Goal: Check status: Check status

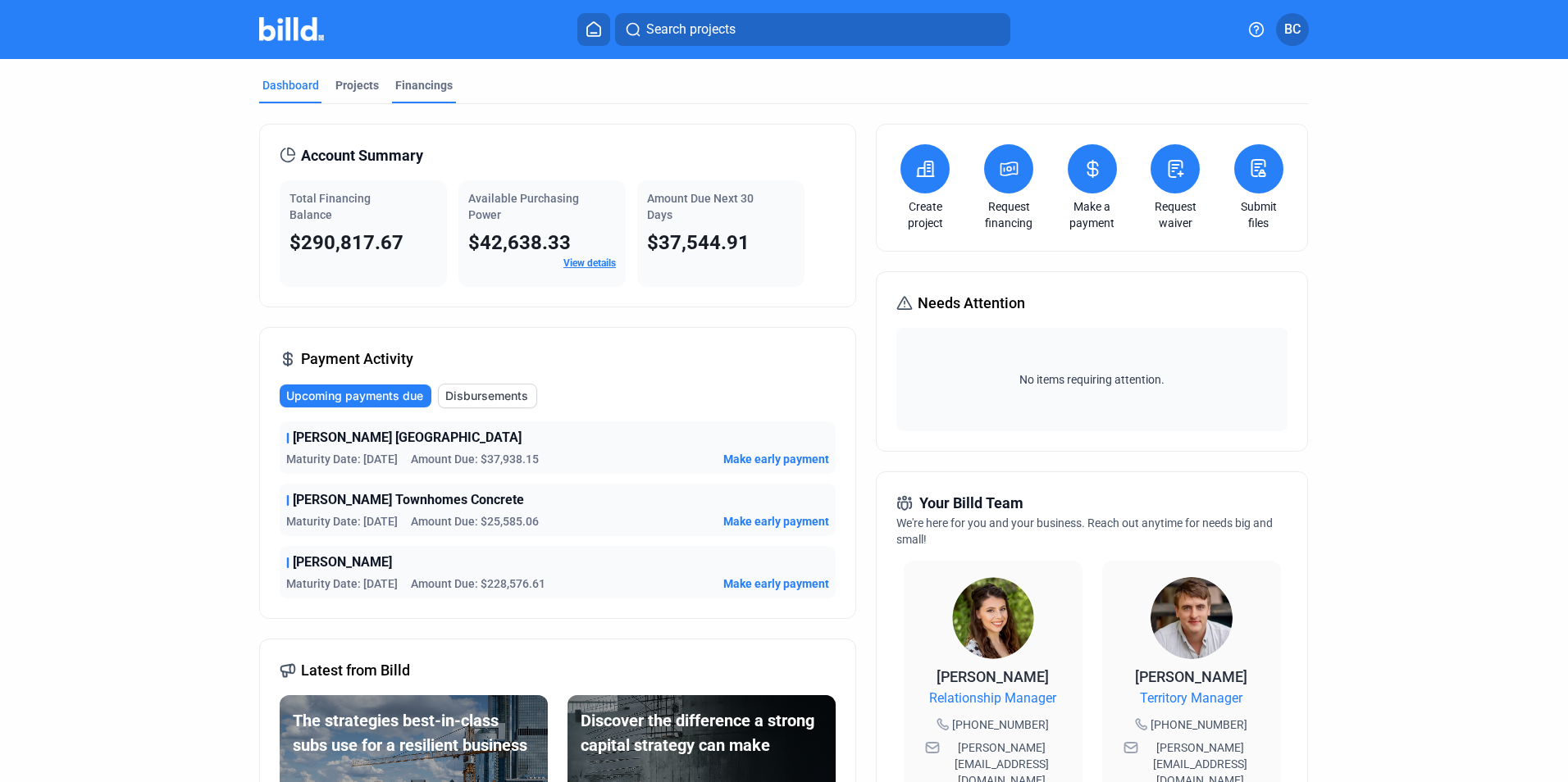
click at [414, 87] on div "Financings" at bounding box center [424, 85] width 57 height 17
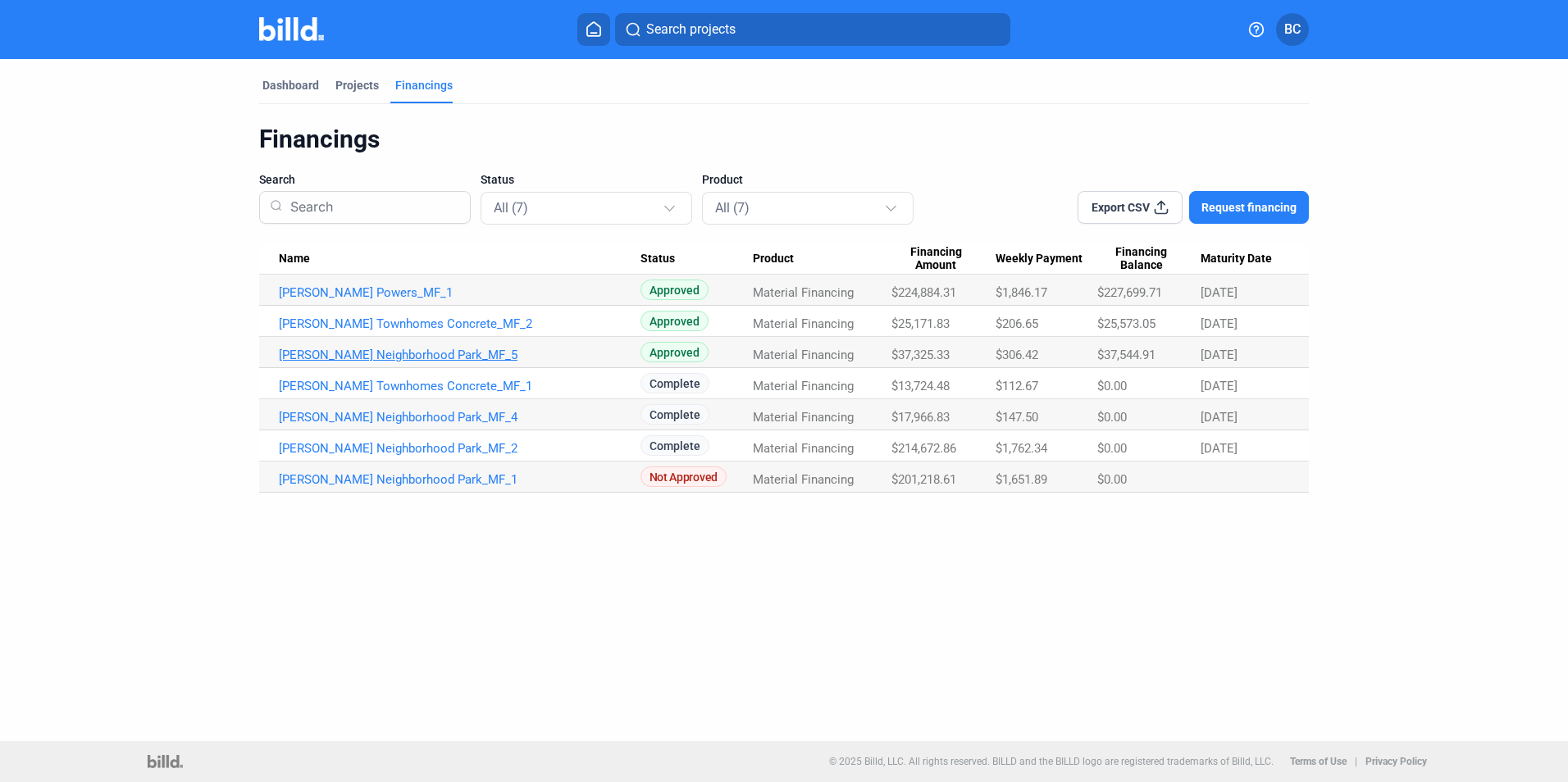
click at [389, 353] on link "[PERSON_NAME] Neighborhood Park_MF_5" at bounding box center [459, 355] width 362 height 15
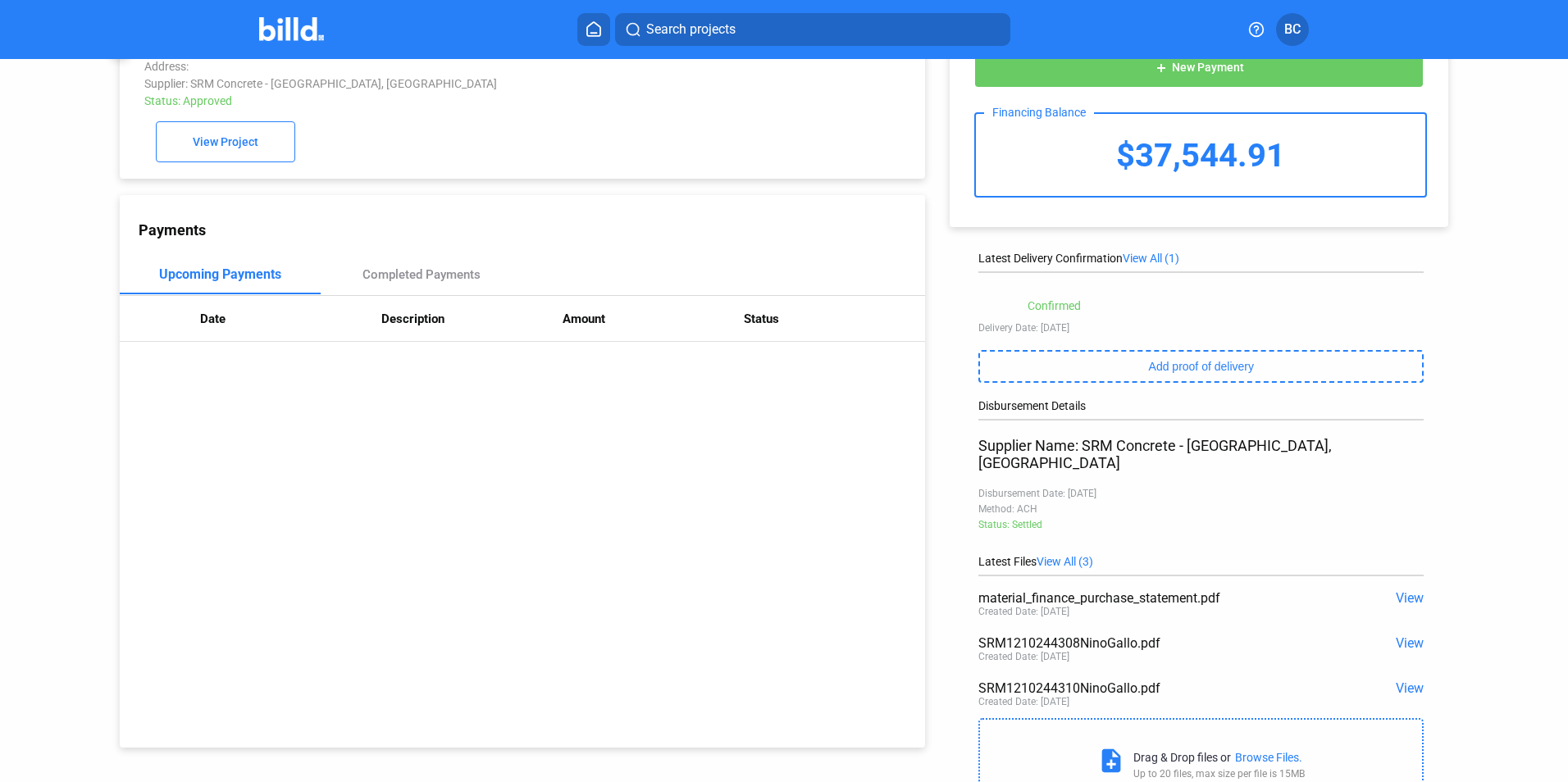
scroll to position [82, 0]
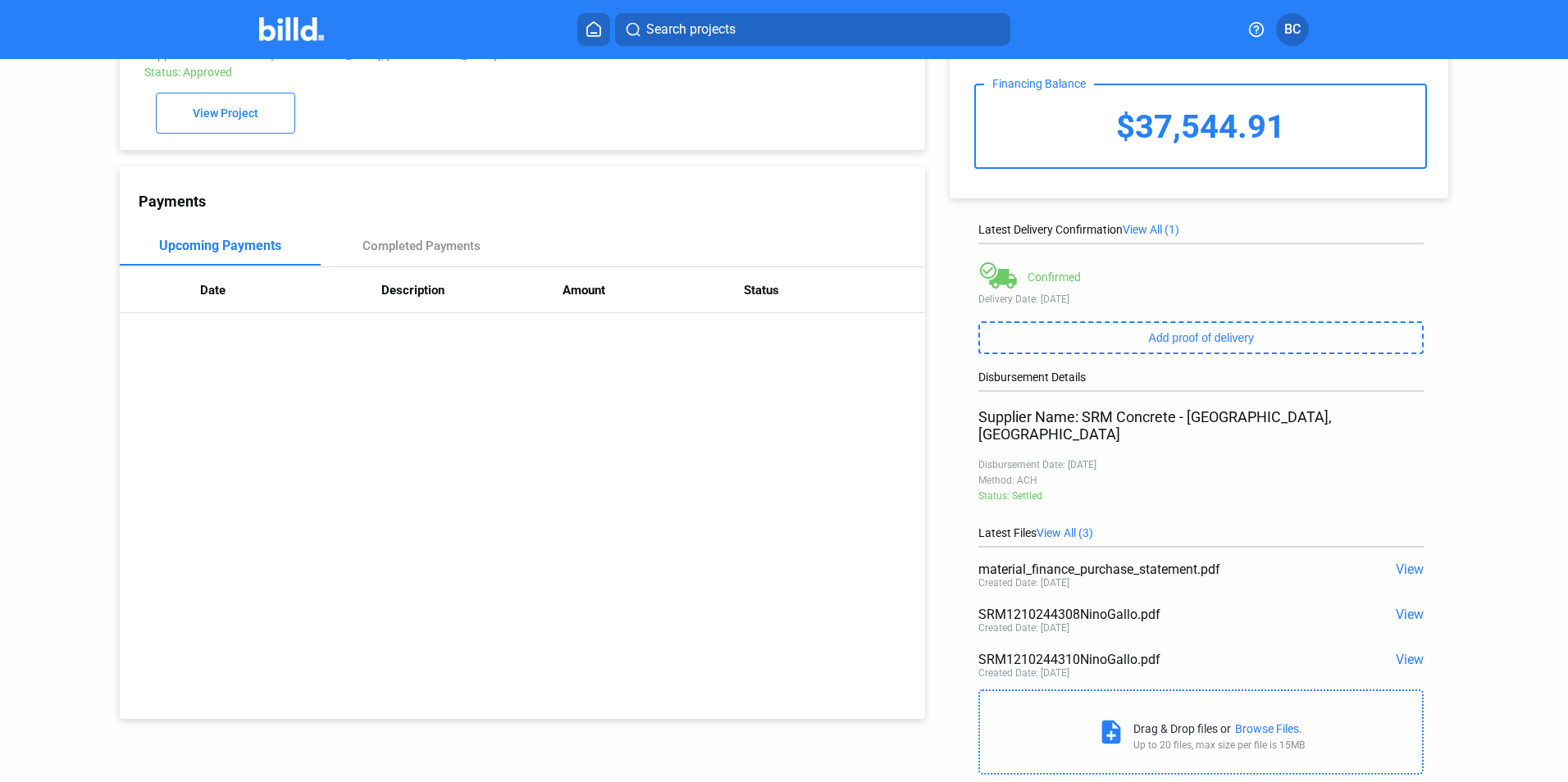
click at [1399, 607] on span "View" at bounding box center [1410, 615] width 28 height 16
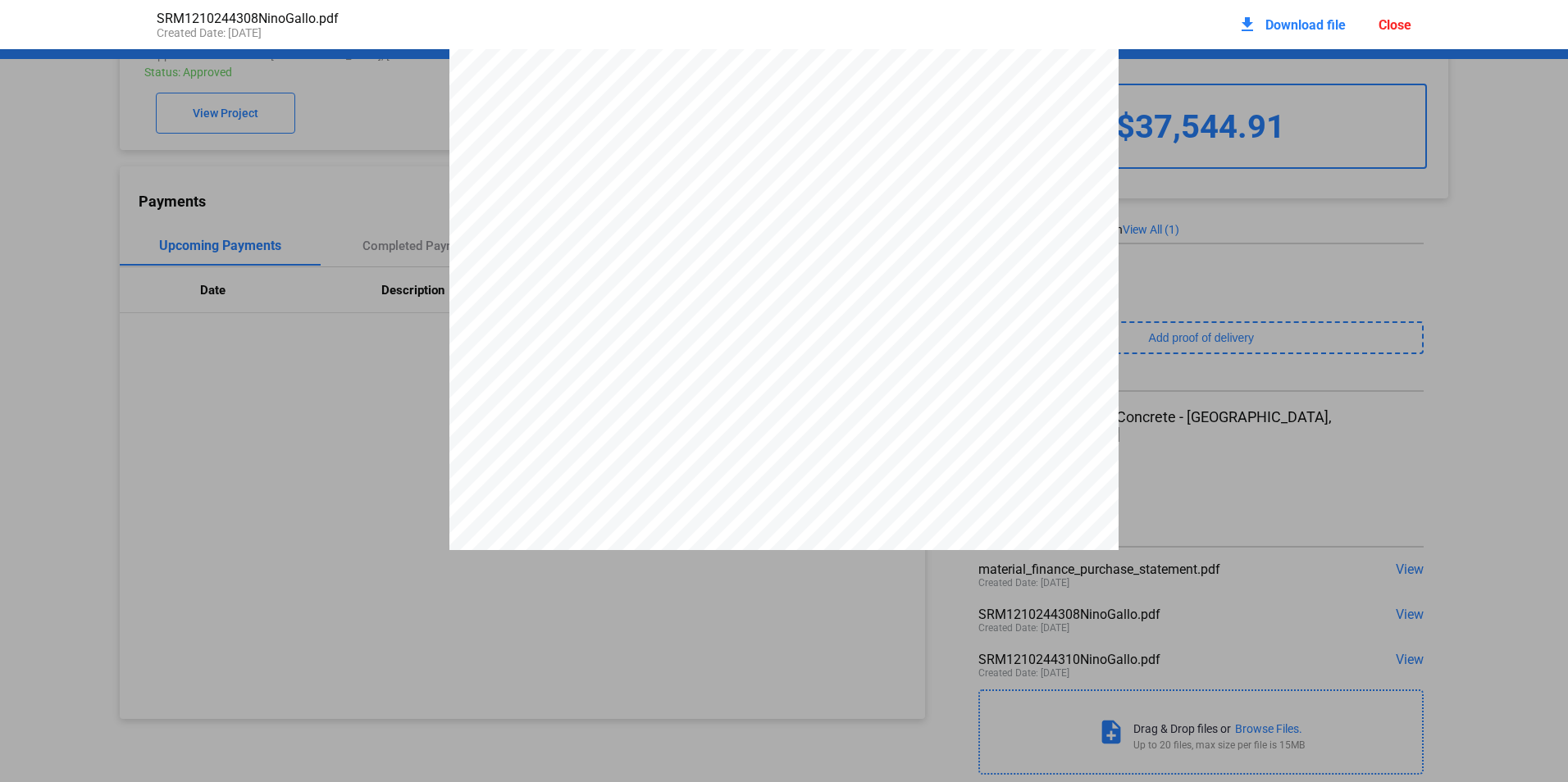
scroll to position [1256, 0]
click at [1408, 648] on pdf-viewer "NET 30 EVOLVE INFRASTRUCTURE GROUP [STREET_ADDRESS][PERSON_NAME] [DATE] 352712 …" at bounding box center [784, 362] width 1568 height 626
click at [1398, 640] on pdf-viewer "NET 30 EVOLVE INFRASTRUCTURE GROUP [STREET_ADDRESS][PERSON_NAME] [DATE] 352712 …" at bounding box center [784, 362] width 1568 height 626
click at [1385, 23] on div "Close" at bounding box center [1395, 26] width 32 height 16
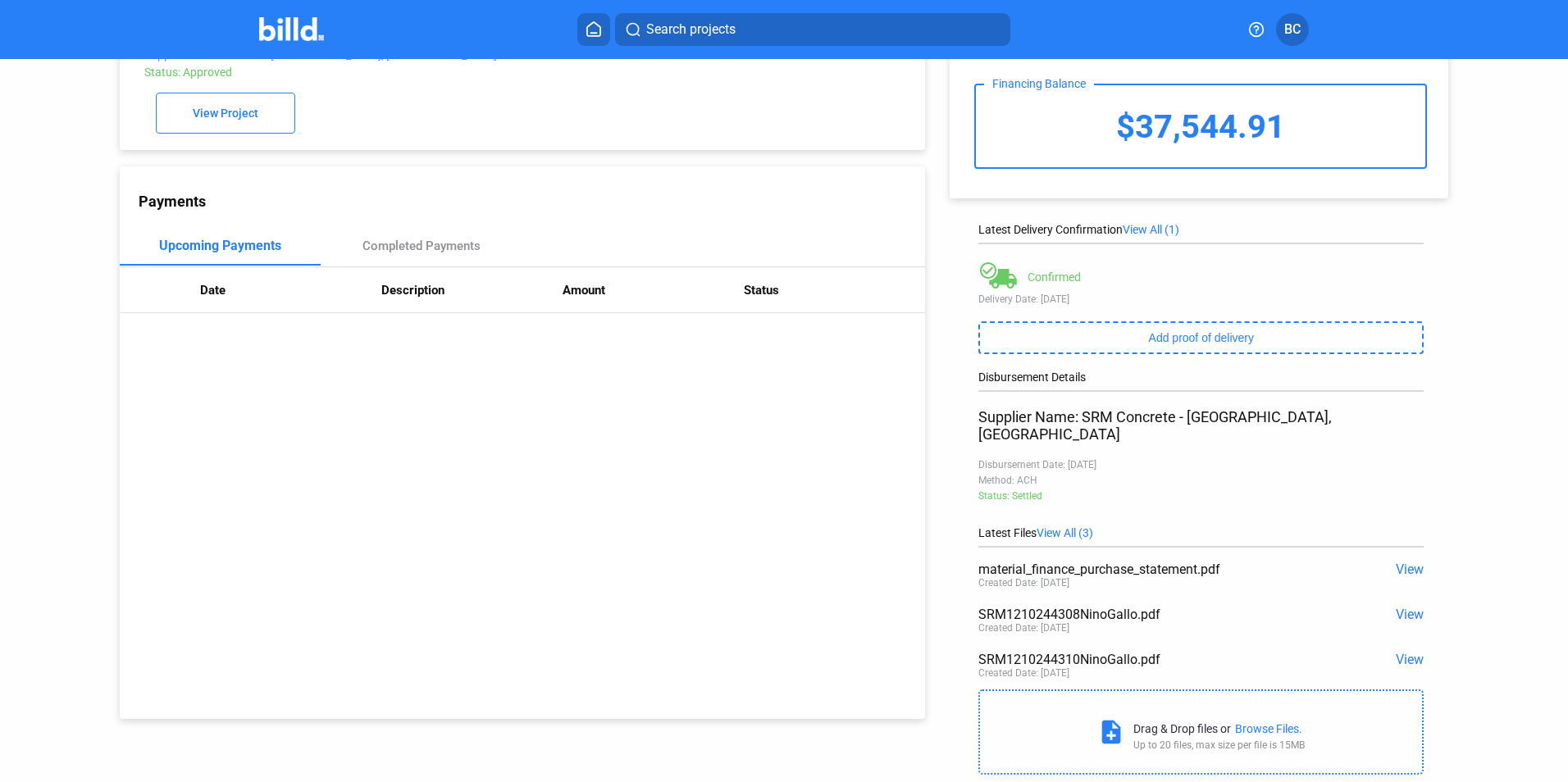
scroll to position [110, 0]
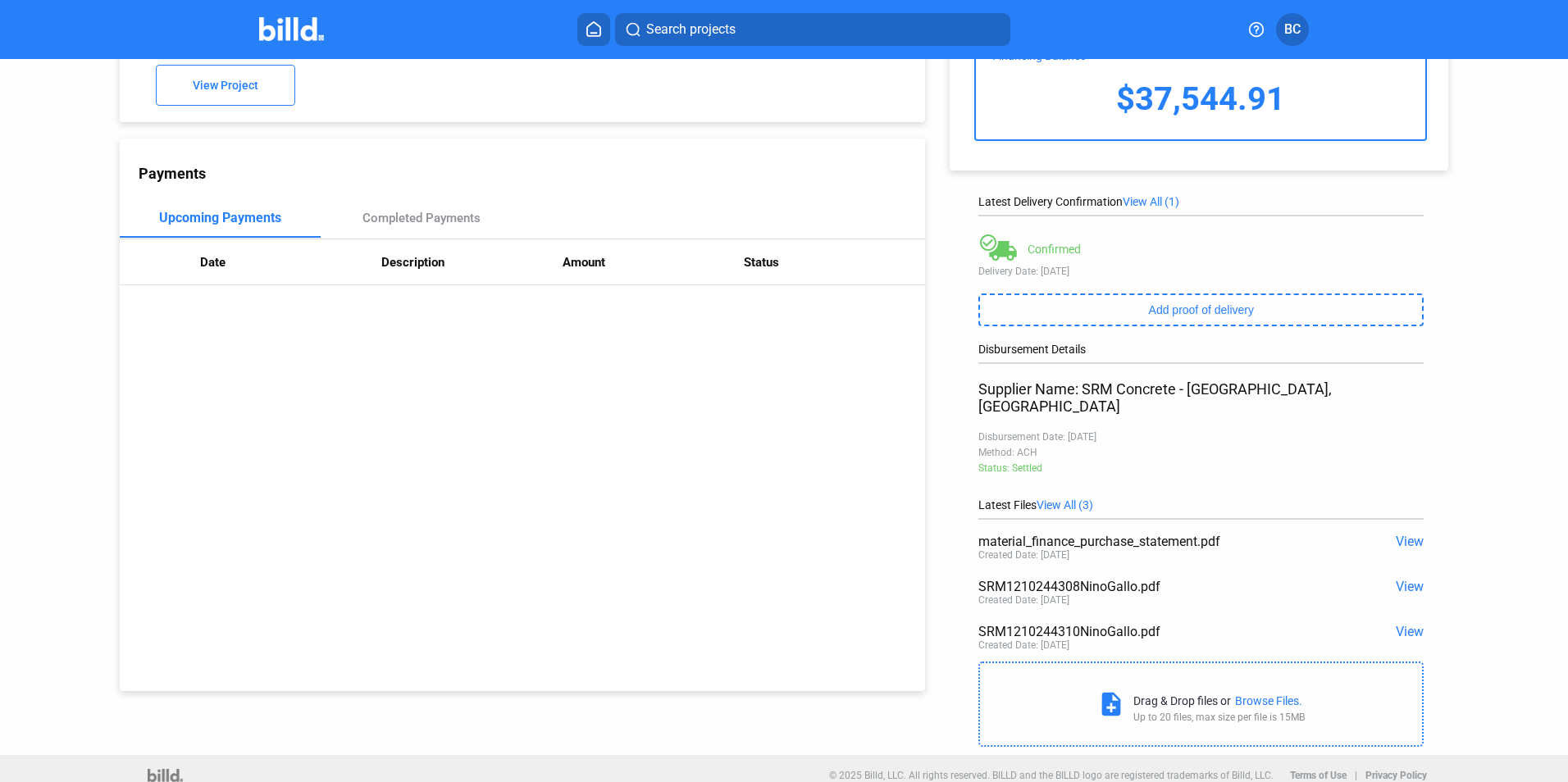
click at [1407, 625] on span "View" at bounding box center [1410, 632] width 28 height 16
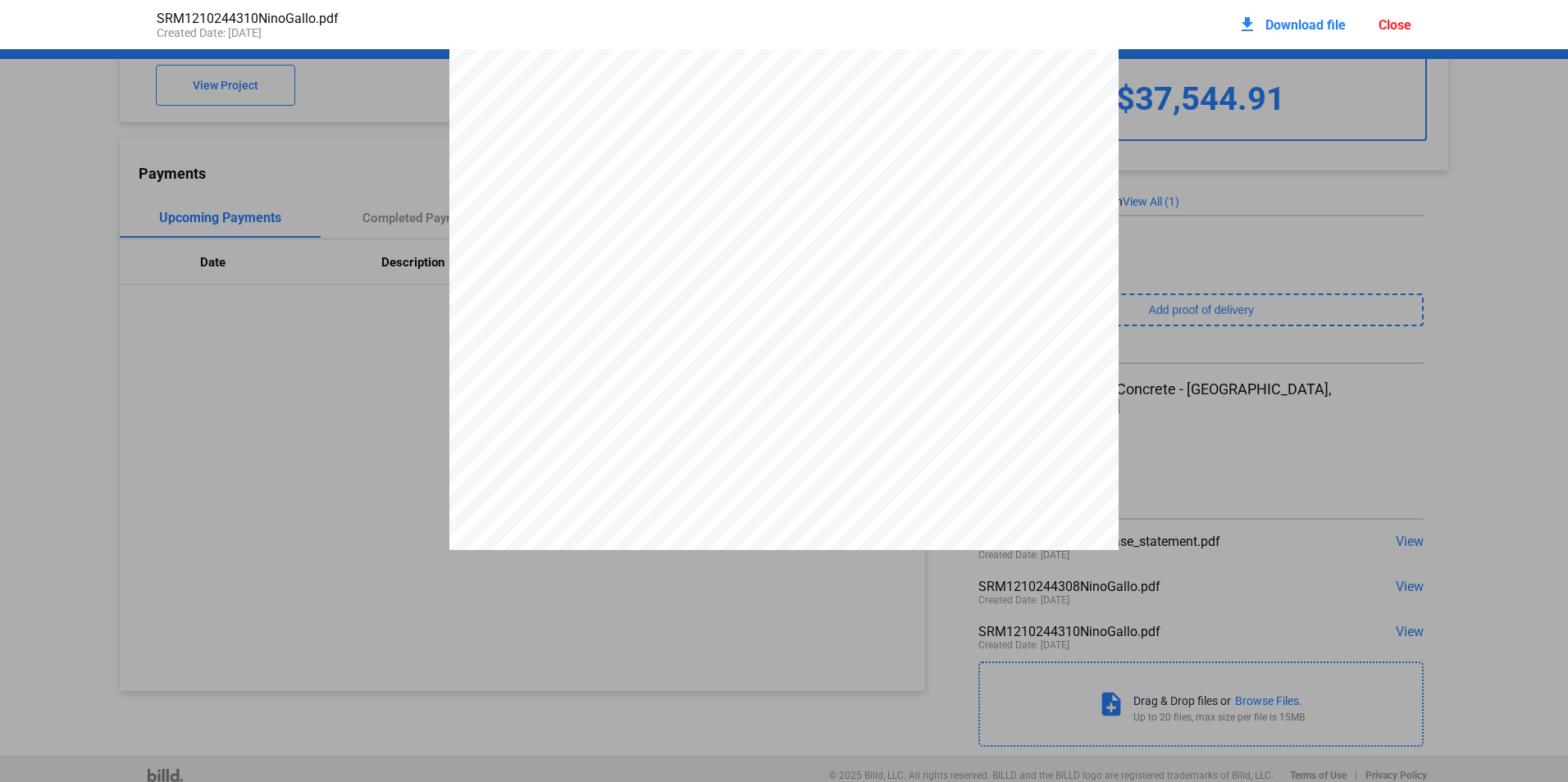
scroll to position [846, 0]
click at [1404, 24] on div "Close" at bounding box center [1395, 26] width 32 height 16
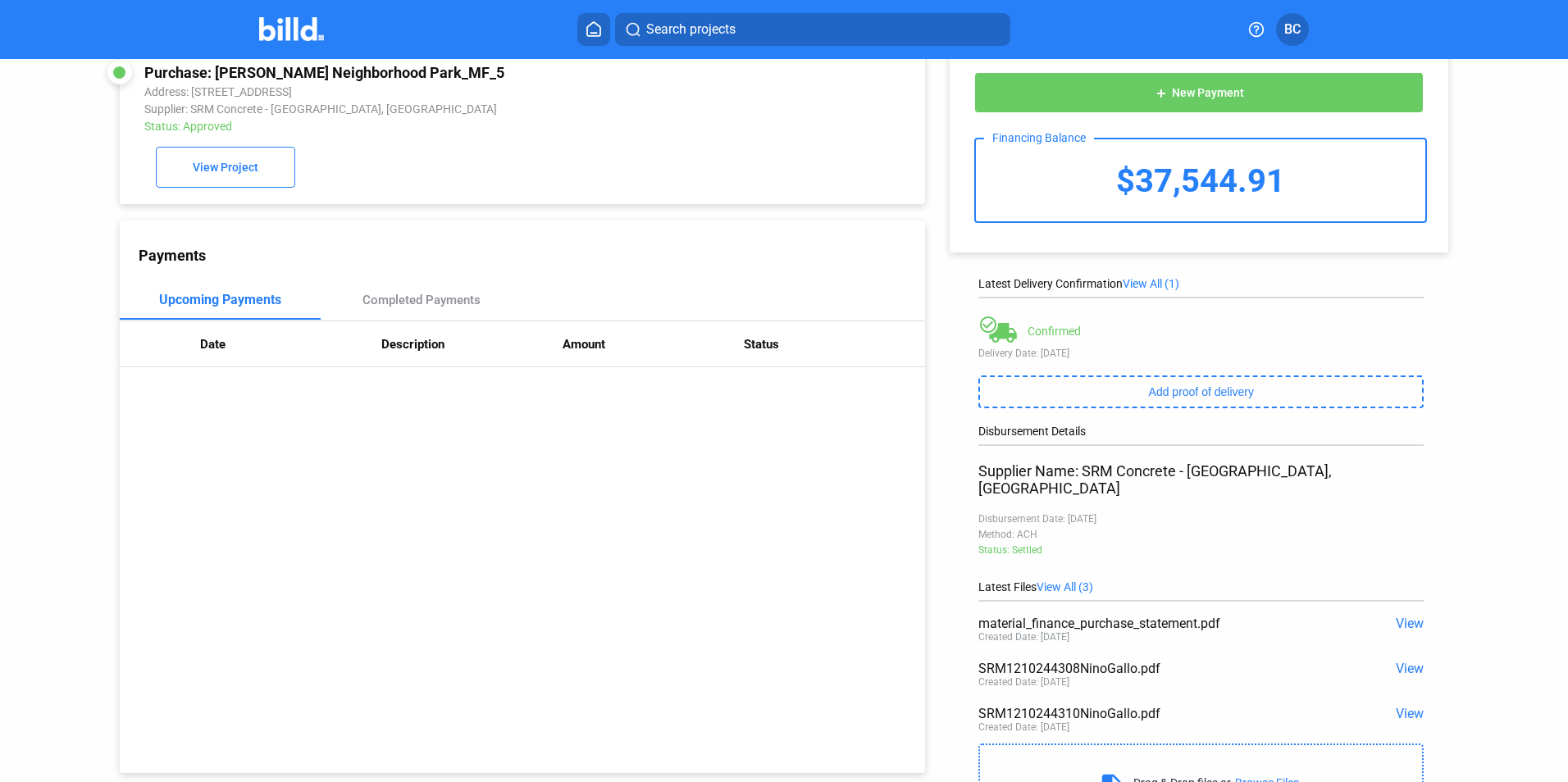
scroll to position [0, 0]
